Goal: Information Seeking & Learning: Learn about a topic

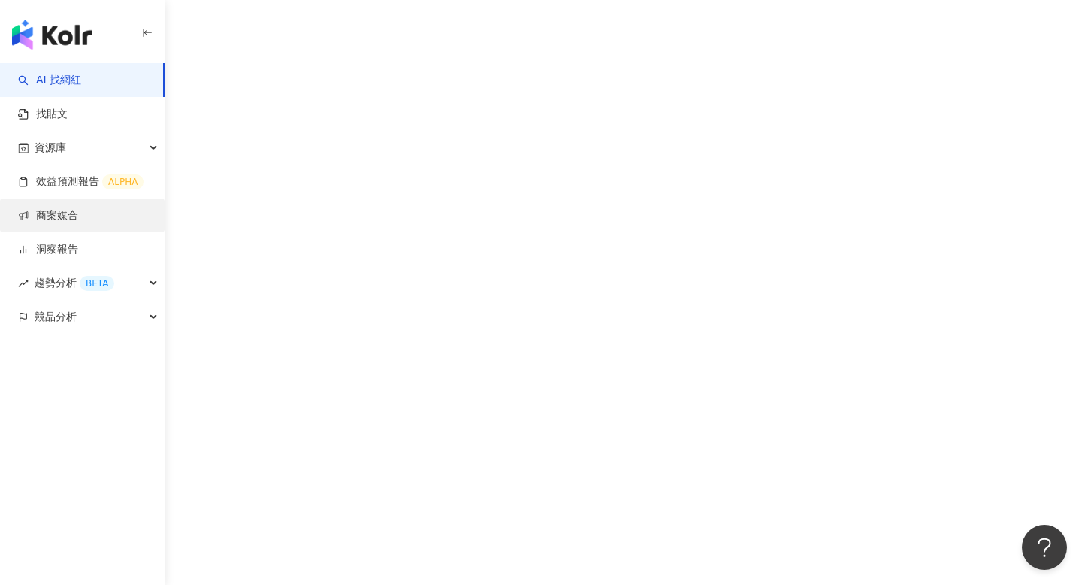
click at [56, 222] on link "商案媒合" at bounding box center [48, 215] width 60 height 15
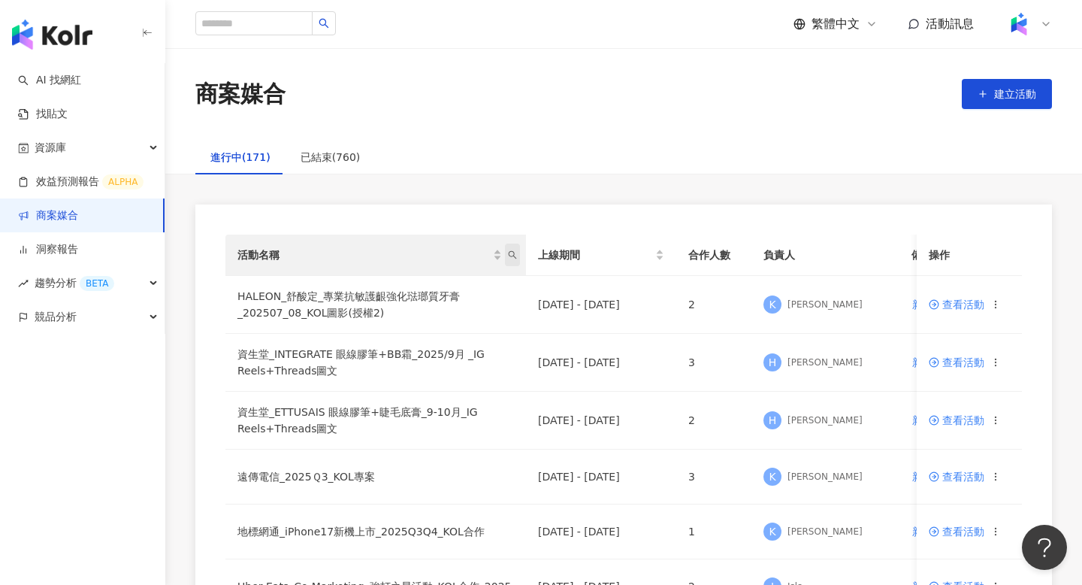
click at [515, 254] on icon "search" at bounding box center [512, 254] width 9 height 9
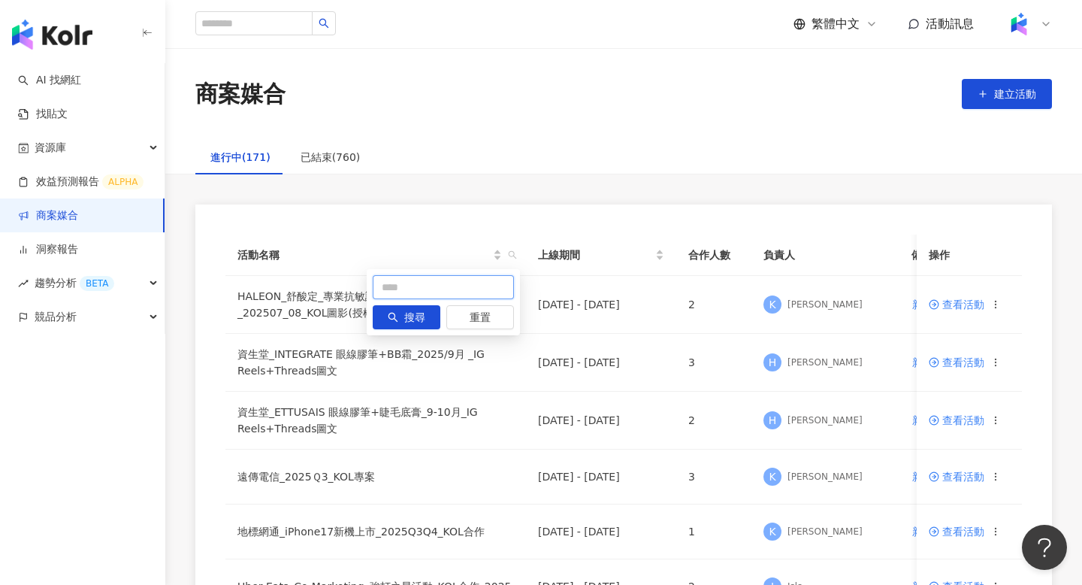
click at [450, 289] on input "text" at bounding box center [443, 287] width 141 height 24
type input "*"
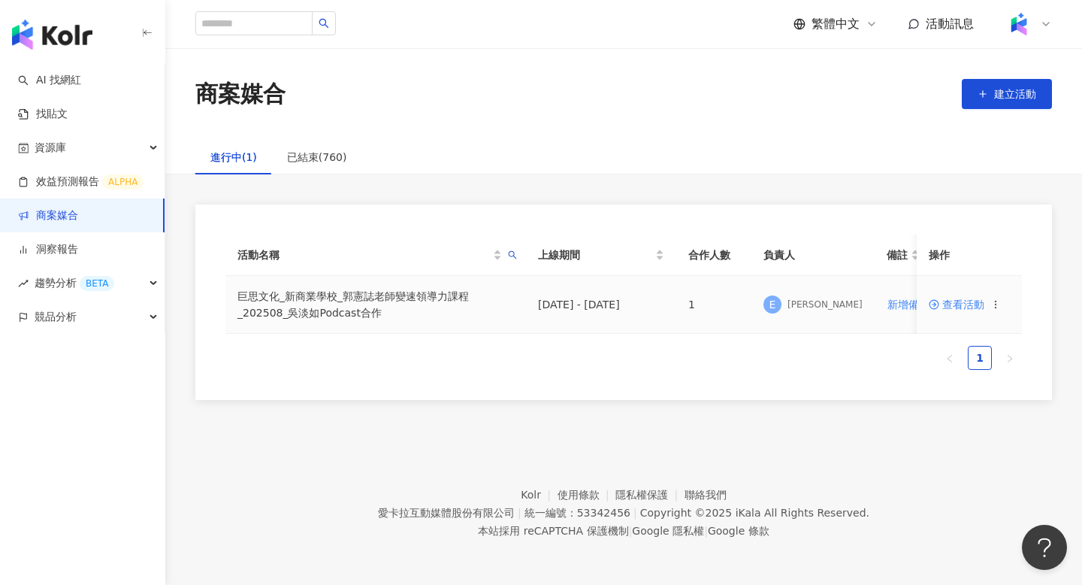
click at [945, 307] on span "查看活動" at bounding box center [957, 304] width 56 height 11
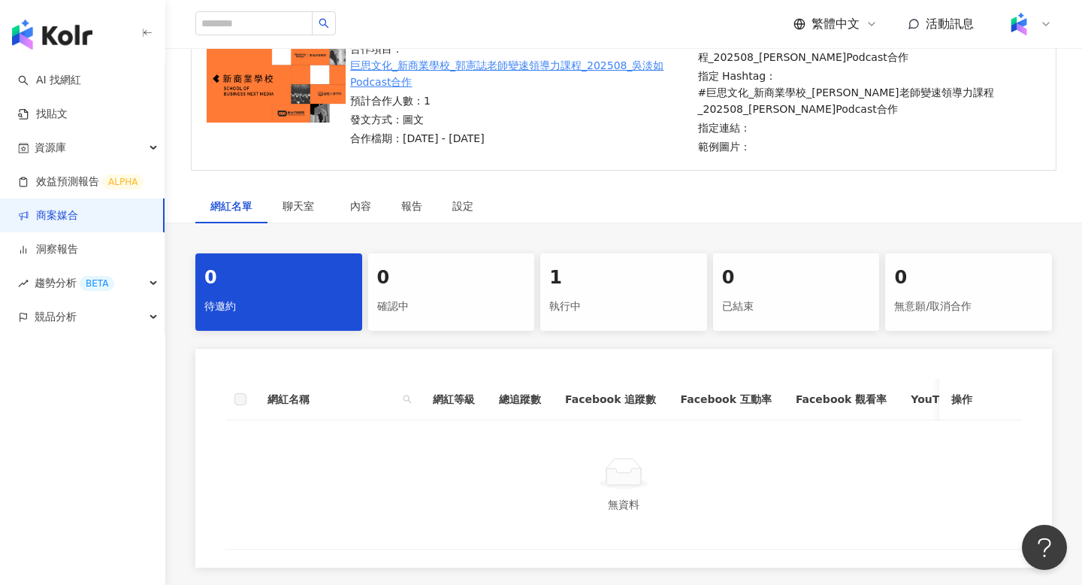
scroll to position [178, 0]
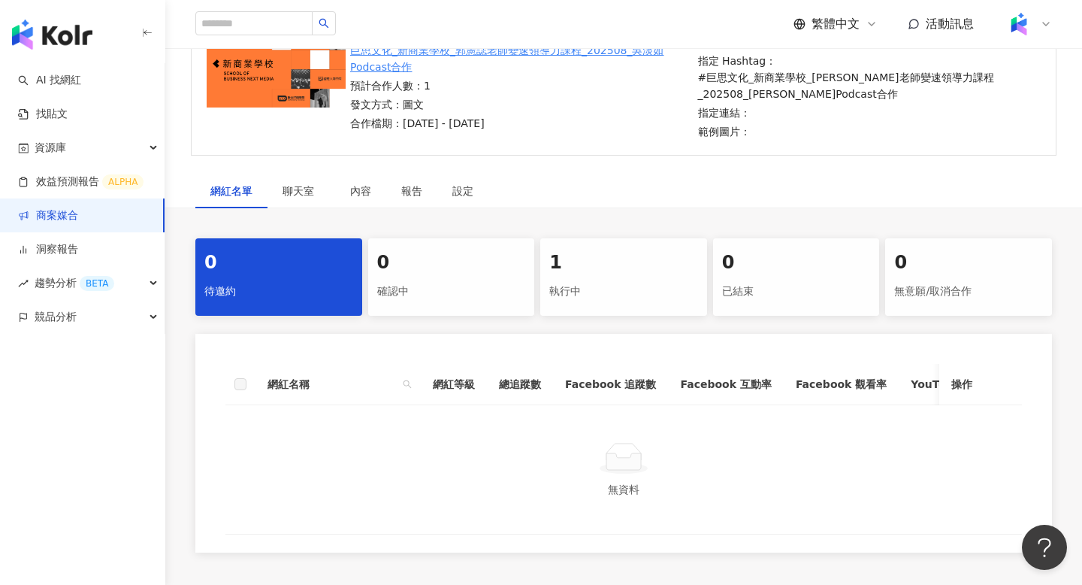
click at [640, 346] on div "網紅名稱 網紅等級 總追蹤數 Facebook 追蹤數 Facebook 互動率 Facebook 觀看率 YouTube 追蹤數 YouTube 互動率 Y…" at bounding box center [623, 443] width 857 height 219
click at [638, 286] on div "執行中" at bounding box center [623, 292] width 149 height 26
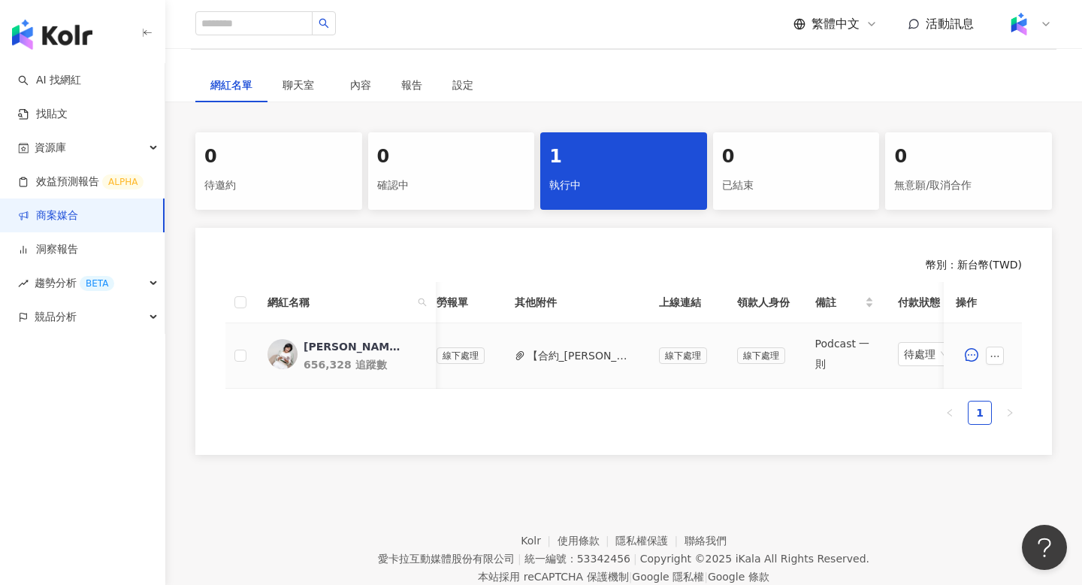
scroll to position [0, 558]
click at [616, 358] on button "【合約_吳淡如】PJ0001630 巨思文化_新商業學校_郭憲誌老師變速領導力課程_202508_吳淡如Podcast合作.pdf" at bounding box center [590, 355] width 107 height 17
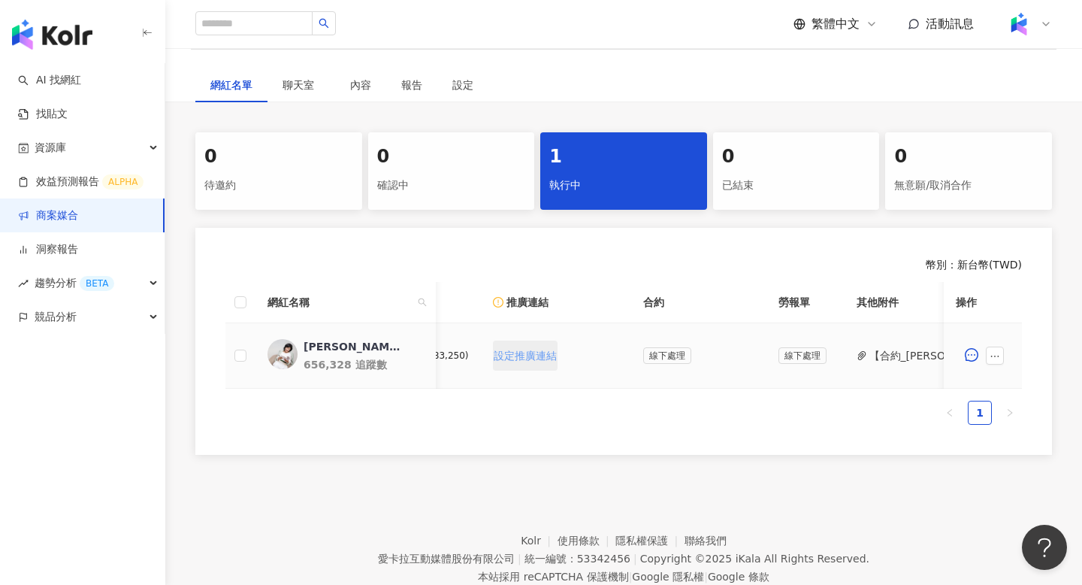
scroll to position [0, 343]
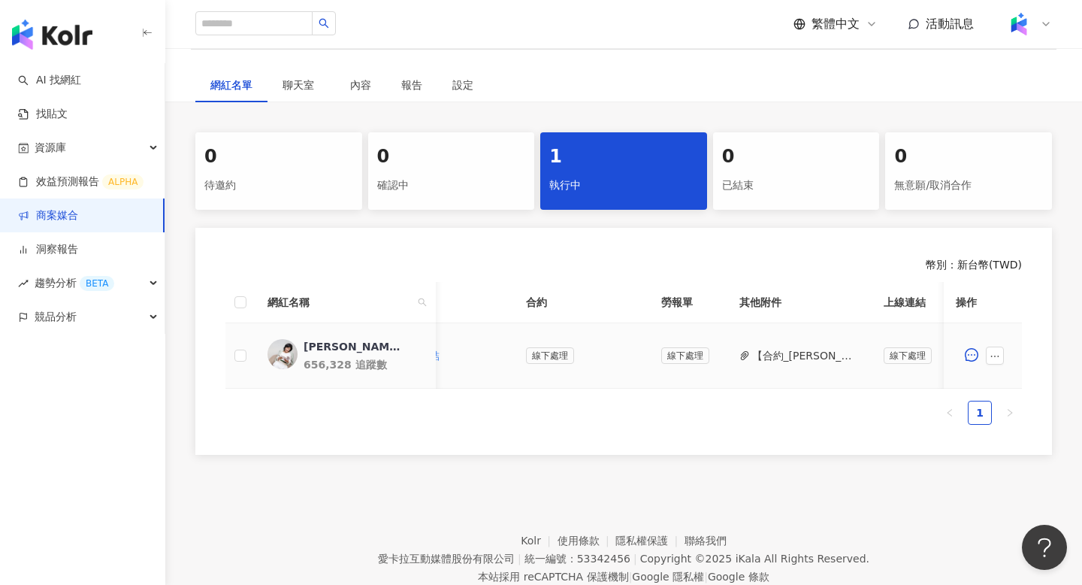
click at [800, 353] on button "【合約_吳淡如】PJ0001630 巨思文化_新商業學校_郭憲誌老師變速領導力課程_202508_吳淡如Podcast合作.pdf" at bounding box center [805, 355] width 107 height 17
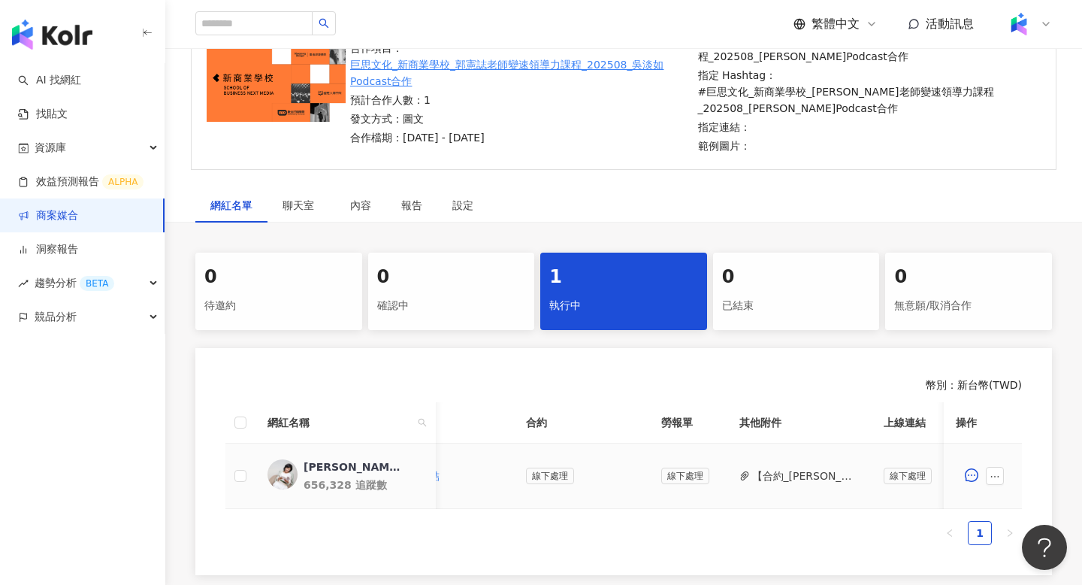
scroll to position [0, 0]
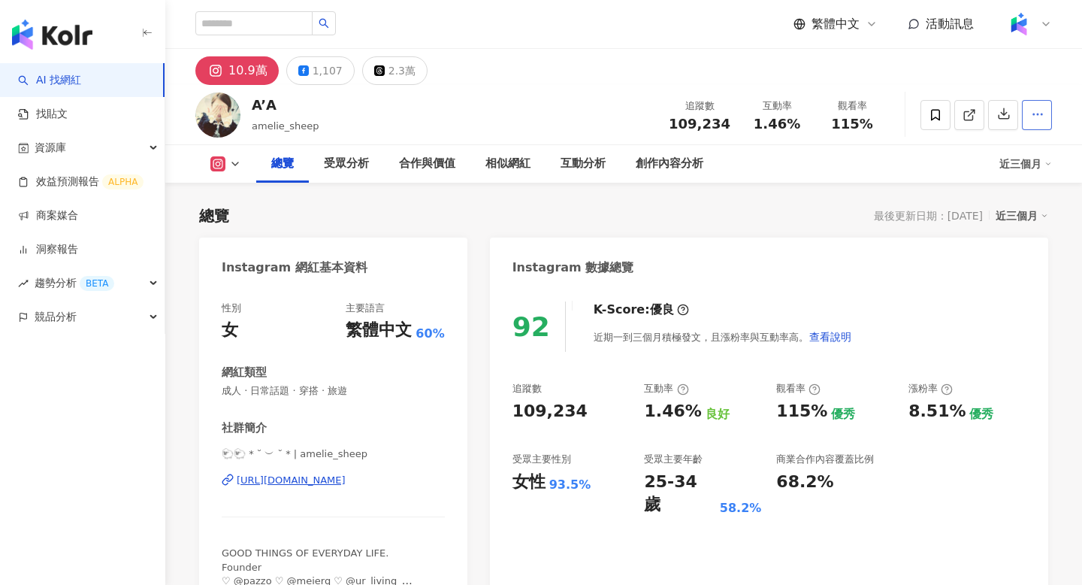
click at [1038, 103] on button "button" at bounding box center [1037, 115] width 30 height 30
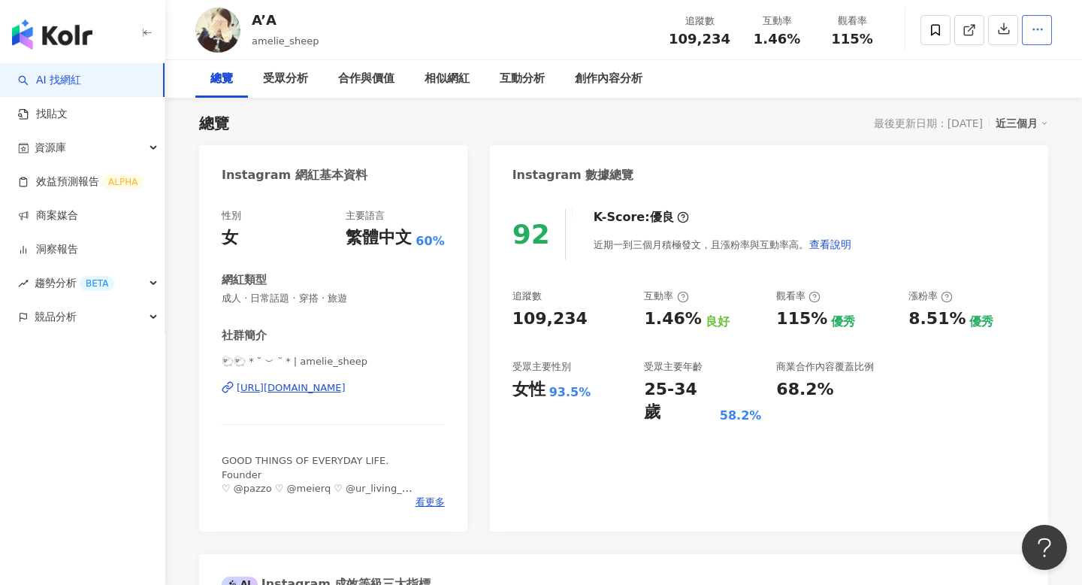
click at [1030, 41] on button "button" at bounding box center [1037, 30] width 30 height 30
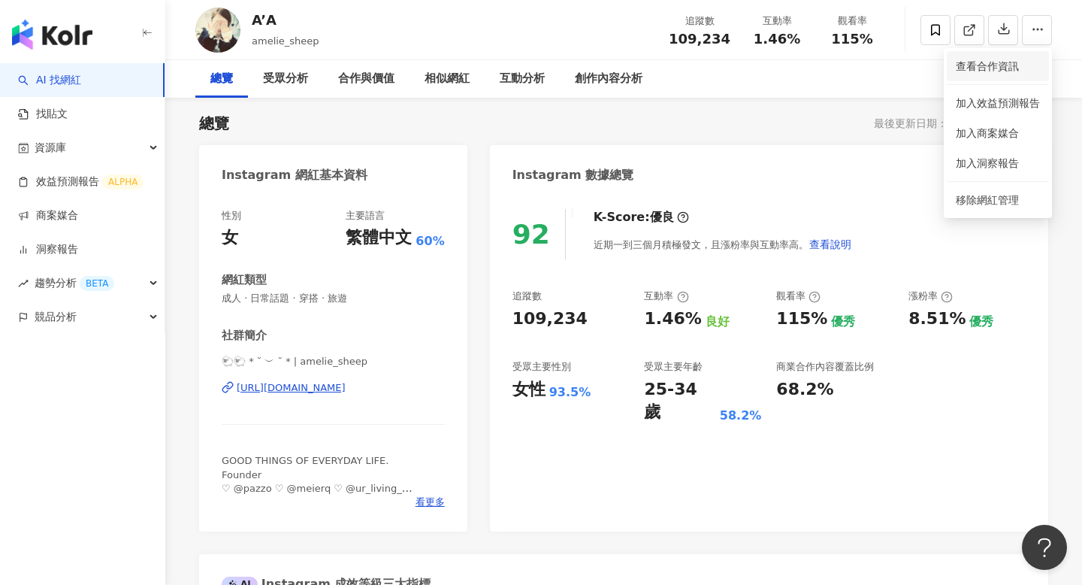
click at [1017, 62] on span "查看合作資訊" at bounding box center [998, 66] width 84 height 17
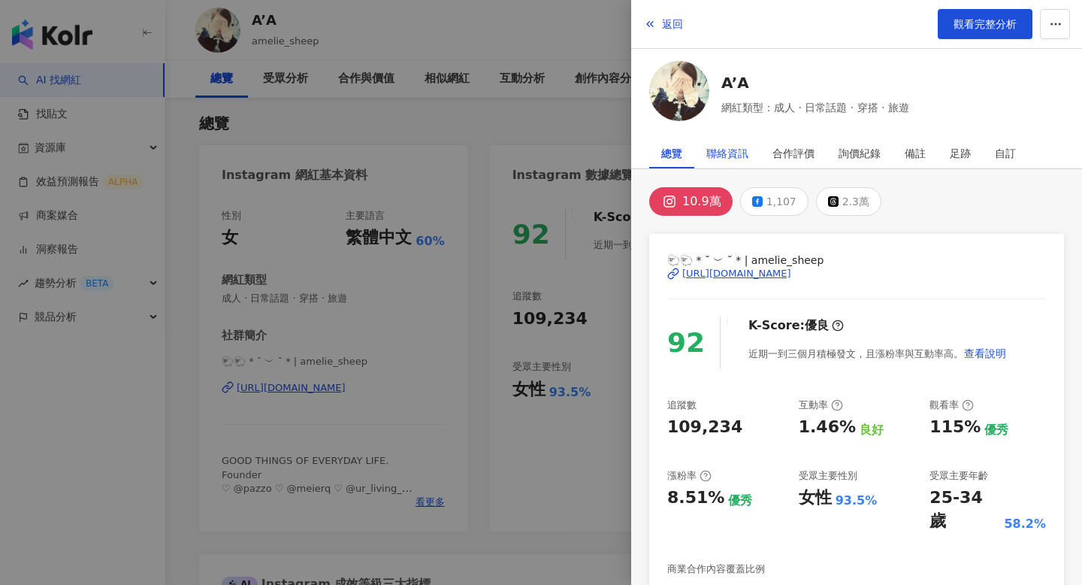
click at [739, 162] on div "聯絡資訊" at bounding box center [727, 153] width 42 height 30
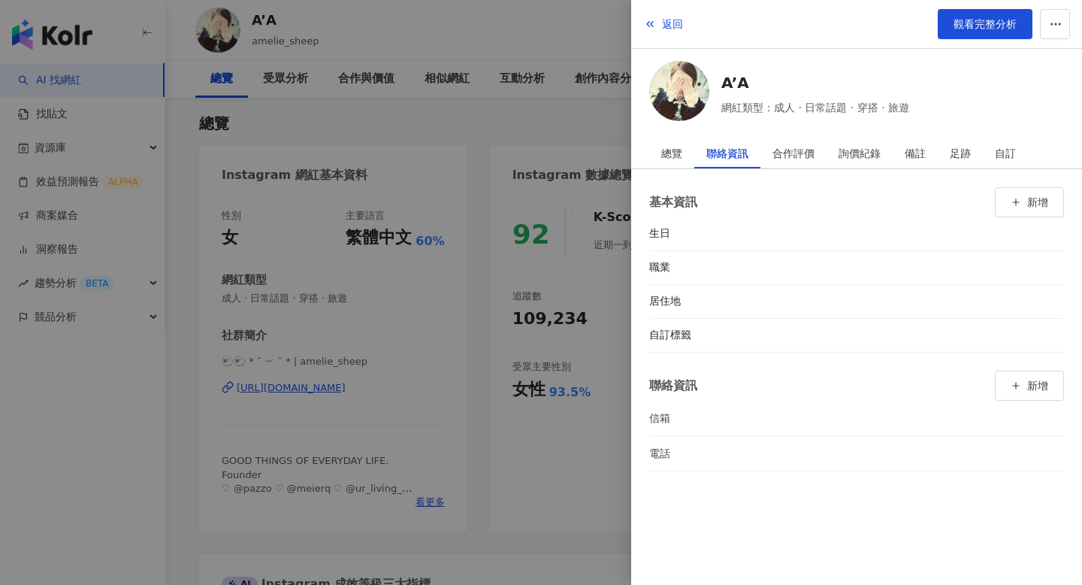
click at [575, 327] on div at bounding box center [541, 292] width 1082 height 585
